Goal: Find specific page/section: Find specific page/section

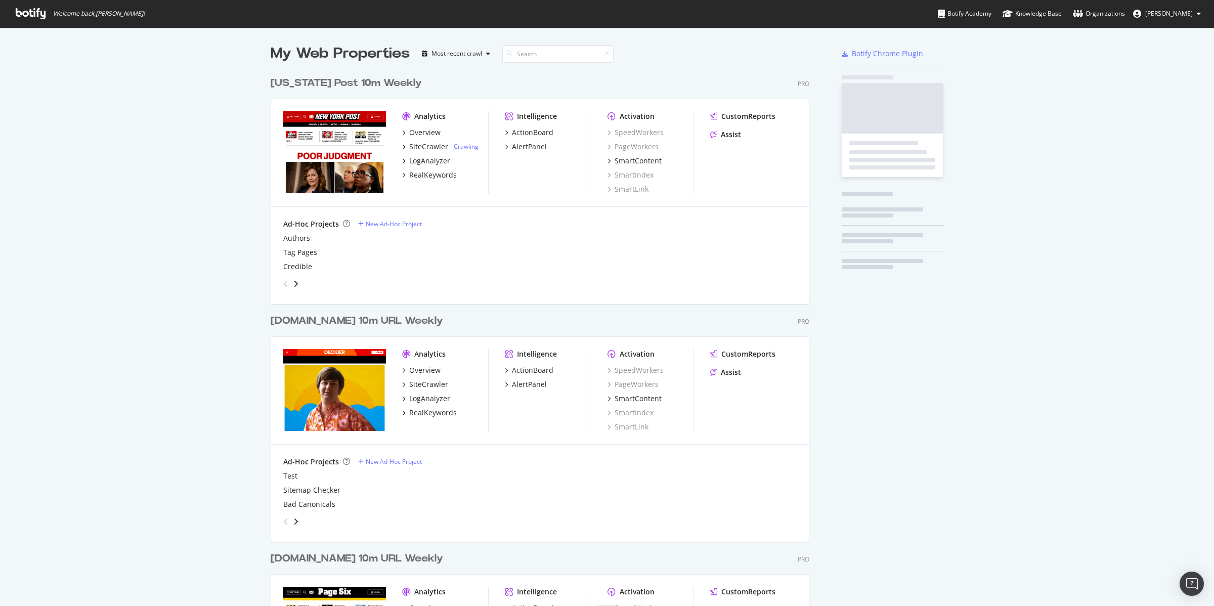
scroll to position [1202, 537]
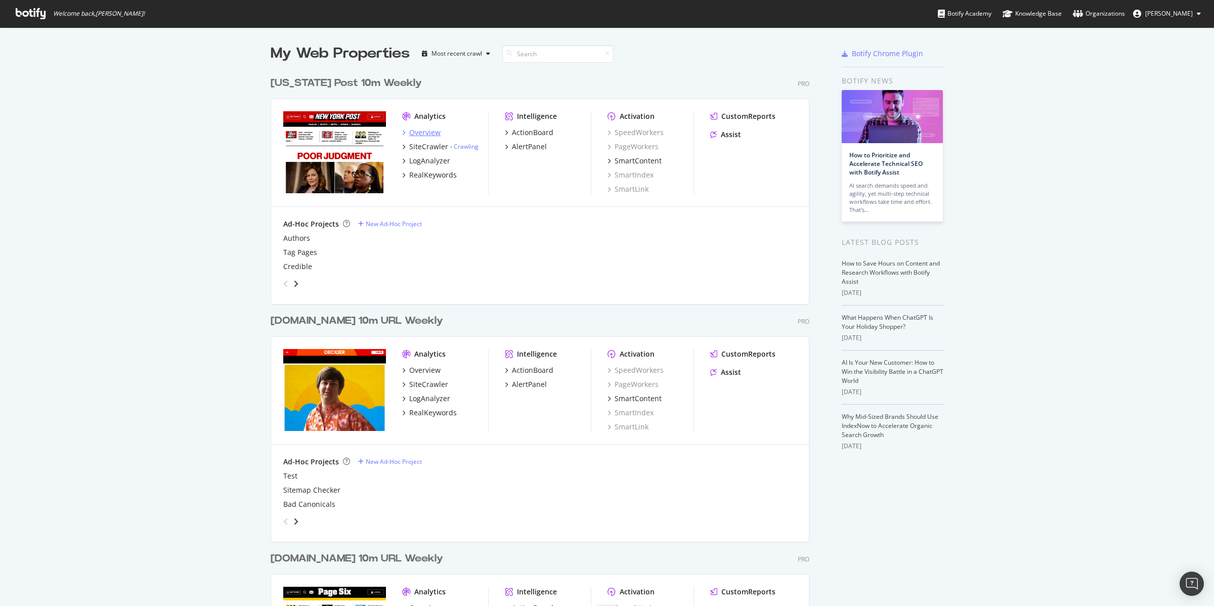
click at [434, 130] on div "Overview" at bounding box center [424, 132] width 31 height 10
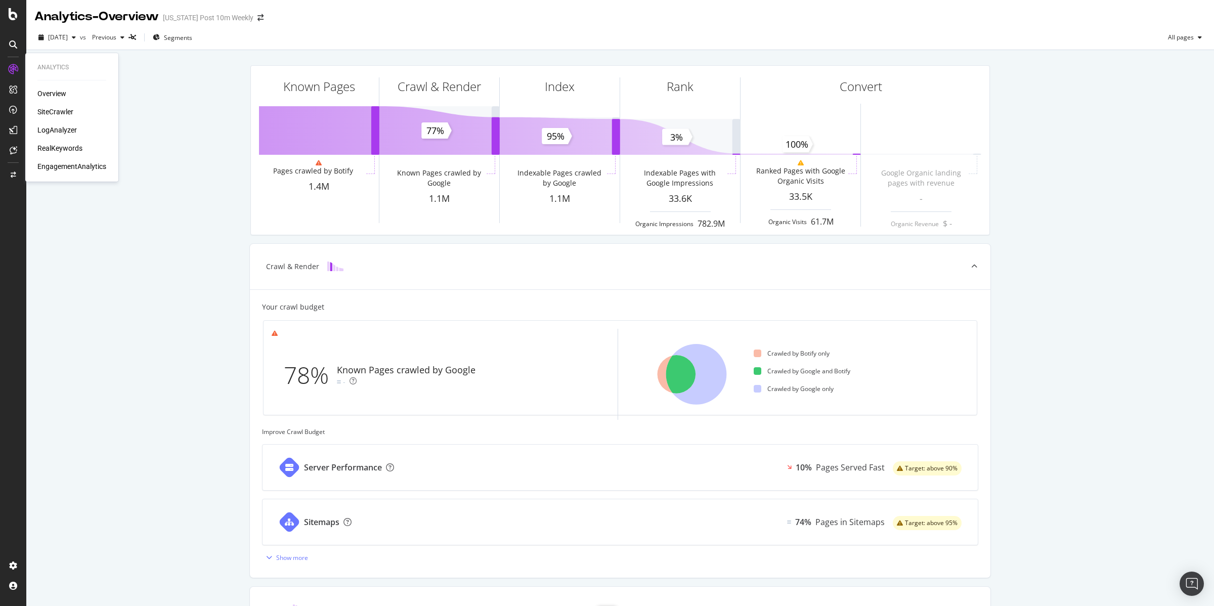
click at [52, 90] on div "Overview" at bounding box center [51, 93] width 29 height 10
